Goal: Obtain resource: Obtain resource

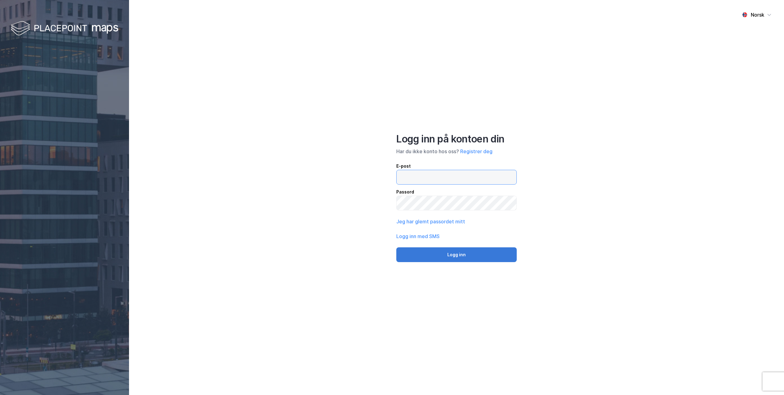
type input "[EMAIL_ADDRESS][DOMAIN_NAME]"
click at [455, 256] on button "Logg inn" at bounding box center [456, 254] width 120 height 15
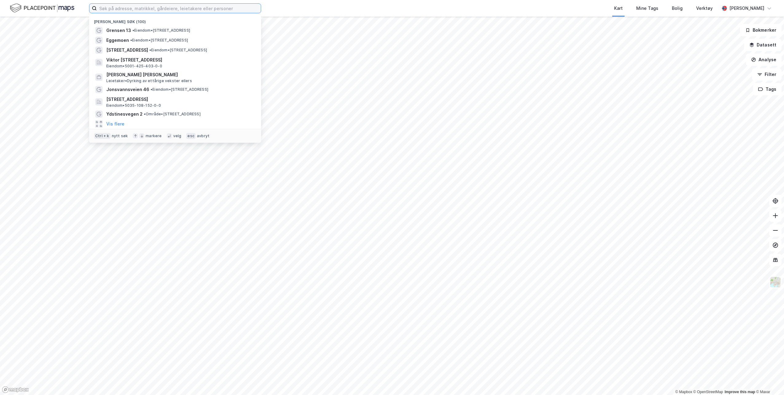
click at [121, 10] on input at bounding box center [179, 8] width 164 height 9
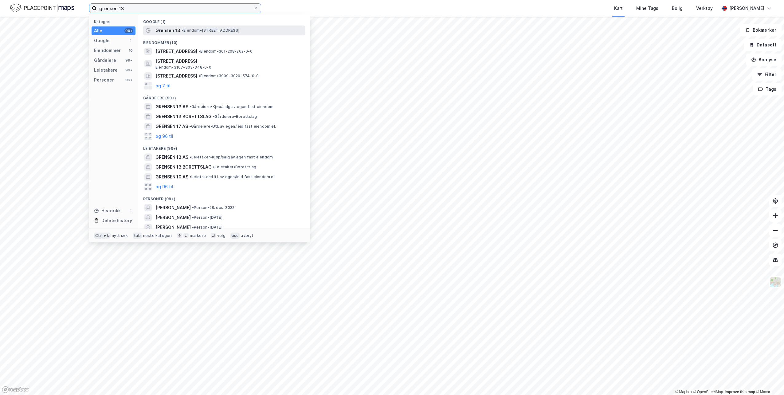
type input "grensen 13"
click at [188, 29] on span "• Eiendom • [STREET_ADDRESS]" at bounding box center [211, 30] width 58 height 5
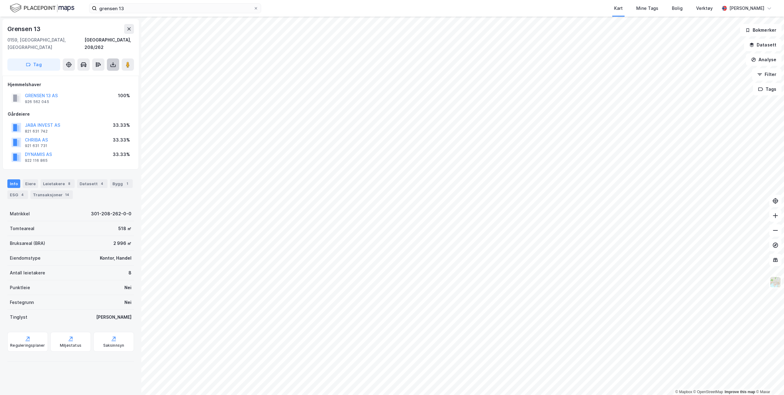
click at [113, 61] on icon at bounding box center [113, 64] width 6 height 6
click at [89, 74] on div "Last ned grunnbok" at bounding box center [83, 76] width 36 height 5
